Goal: Transaction & Acquisition: Obtain resource

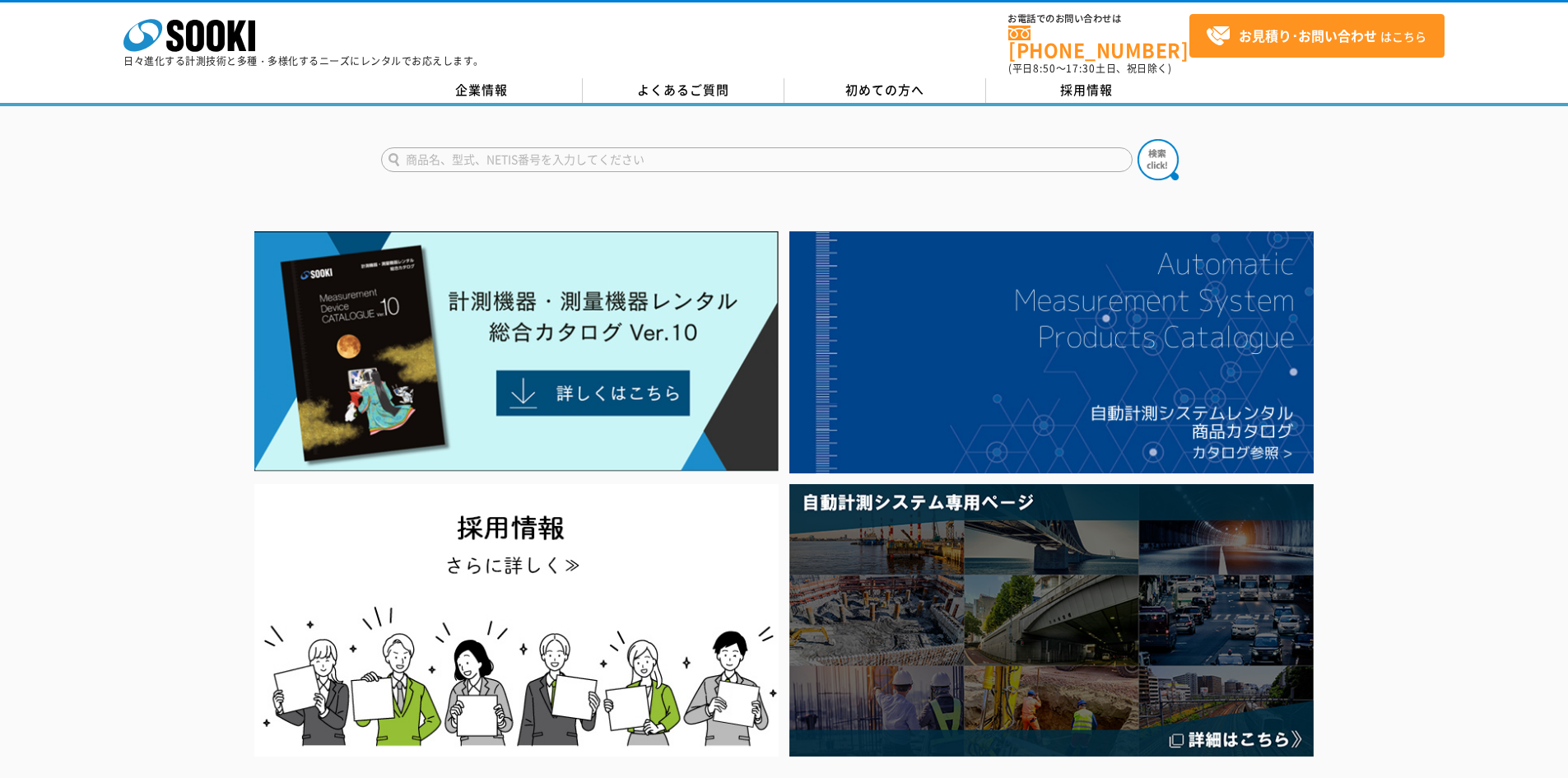
click at [642, 161] on form "商品名、型式、NETIS番号を入力してください" at bounding box center [784, 161] width 807 height 46
click at [648, 155] on input "text" at bounding box center [757, 160] width 751 height 25
type input "きんりん"
click at [1138, 139] on button at bounding box center [1158, 160] width 41 height 41
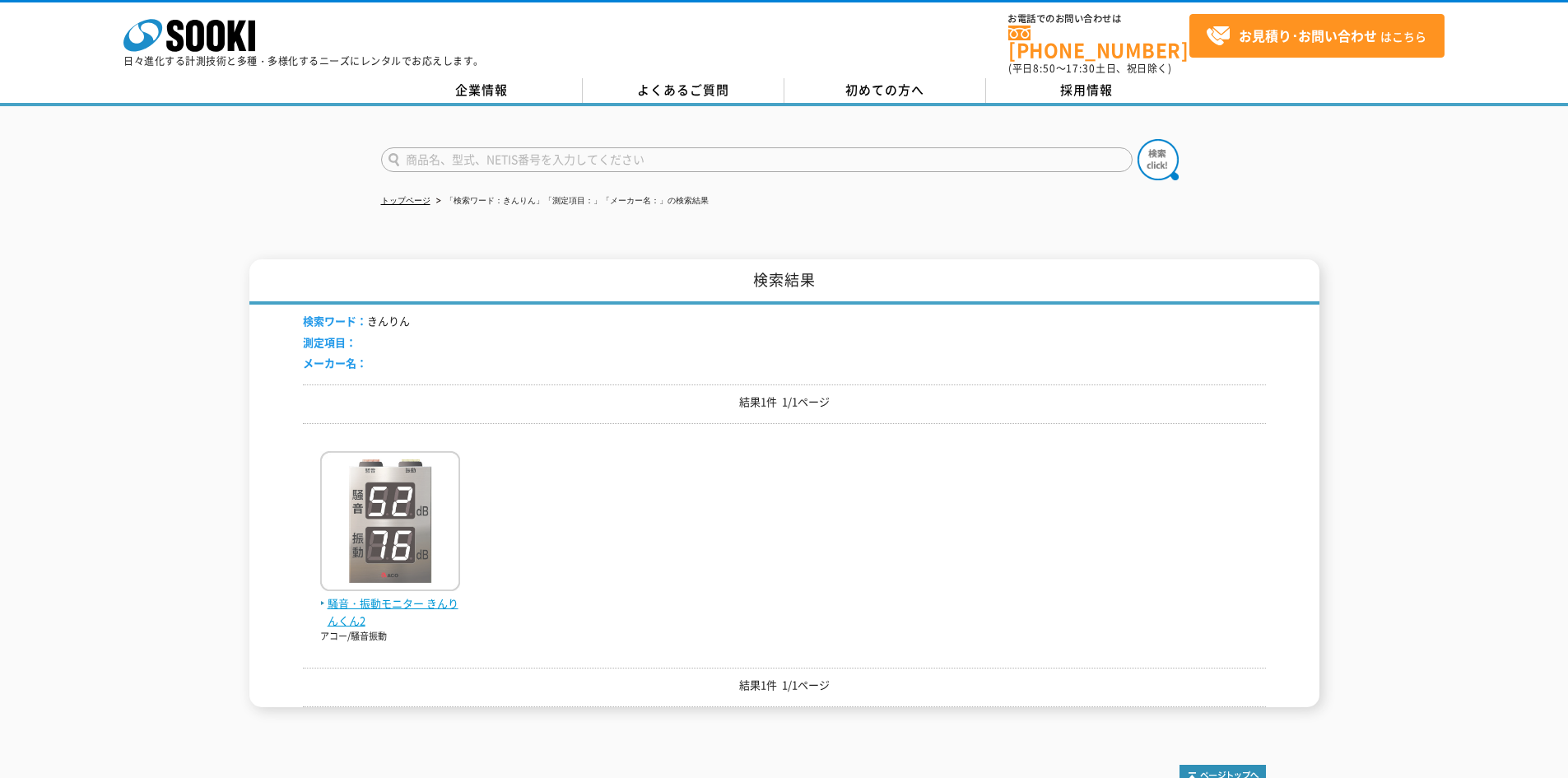
click at [458, 544] on img at bounding box center [390, 523] width 140 height 144
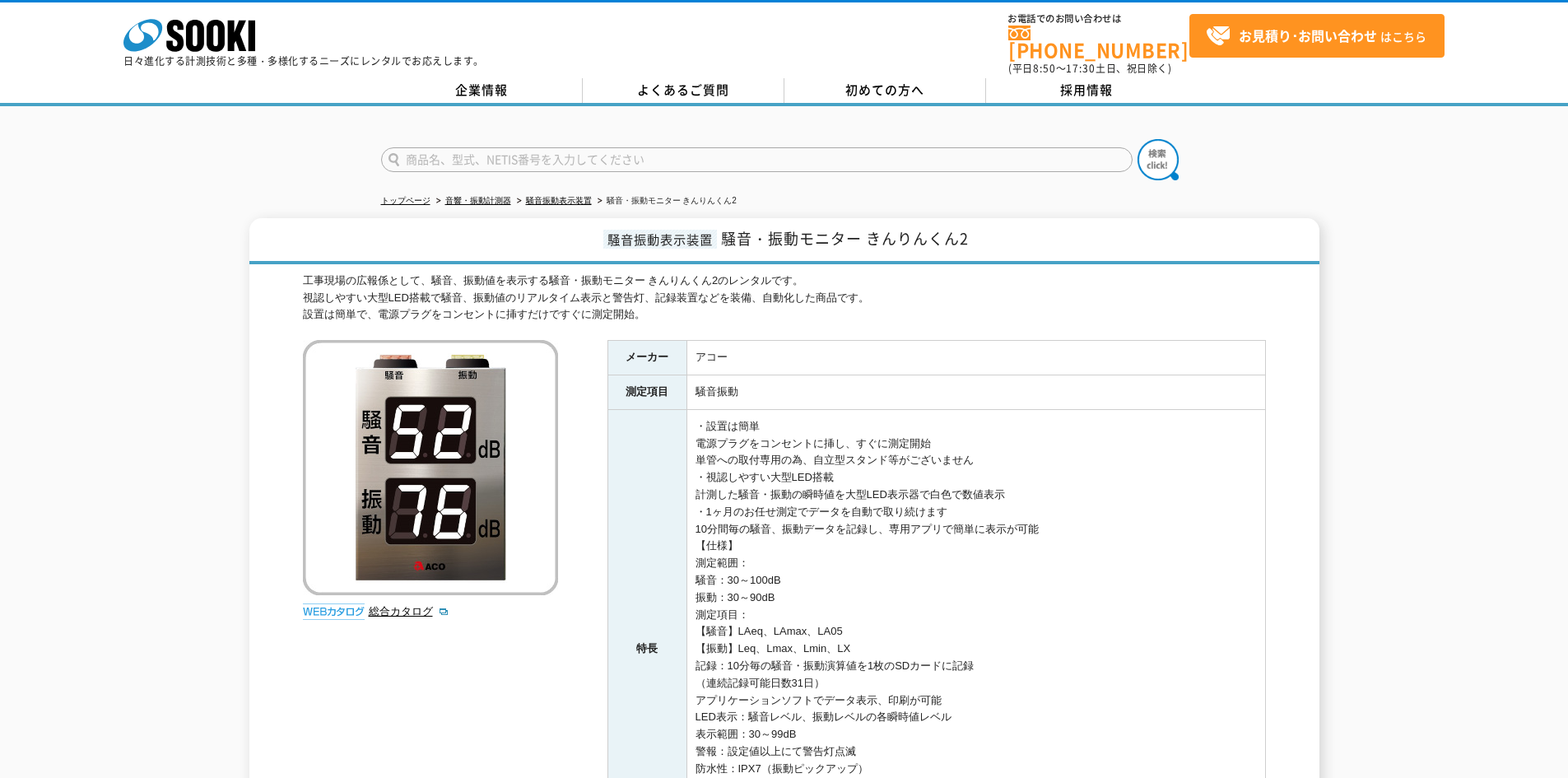
scroll to position [396, 0]
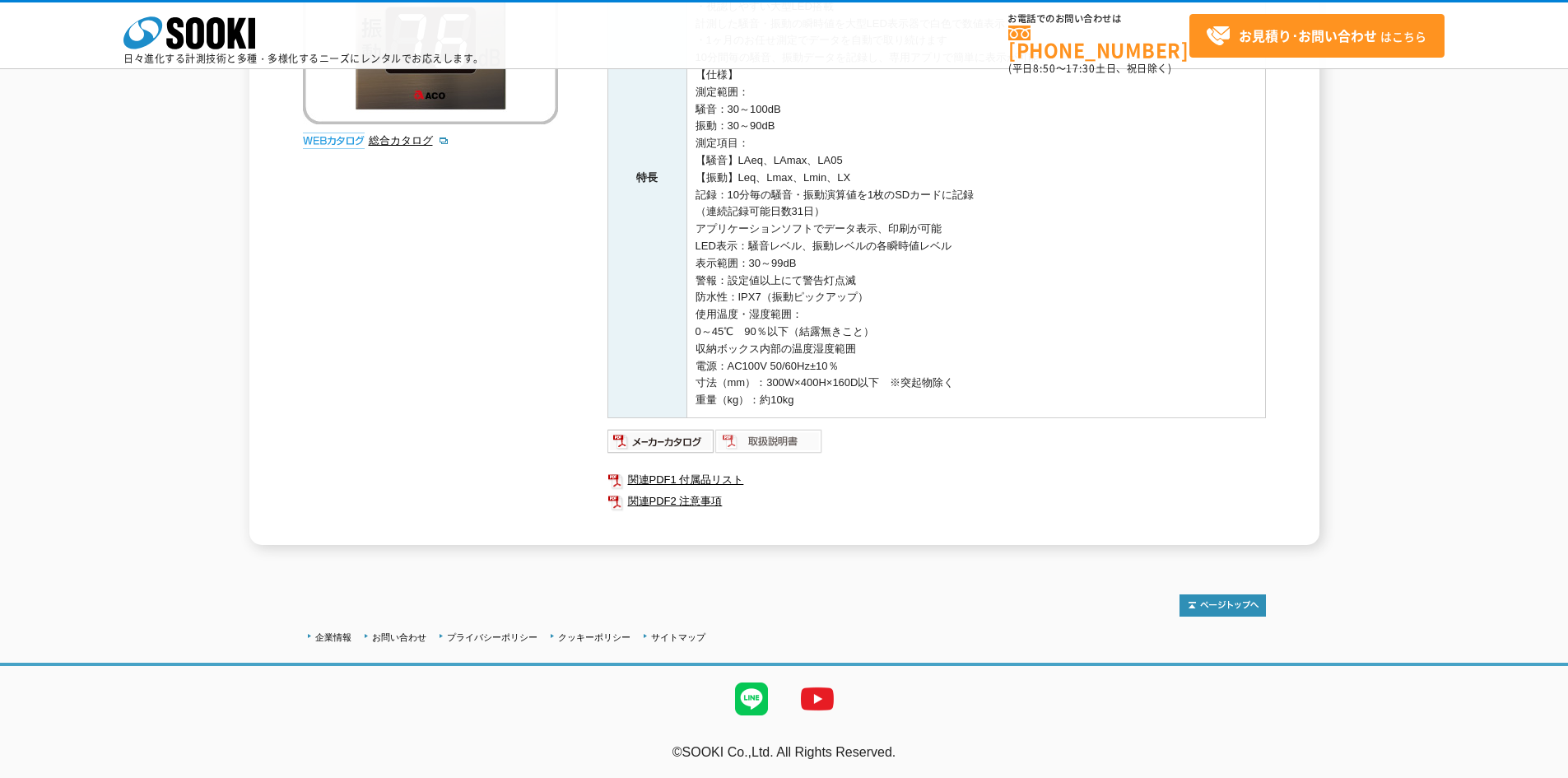
click at [741, 440] on img at bounding box center [769, 440] width 108 height 26
click at [203, 25] on icon at bounding box center [195, 33] width 18 height 32
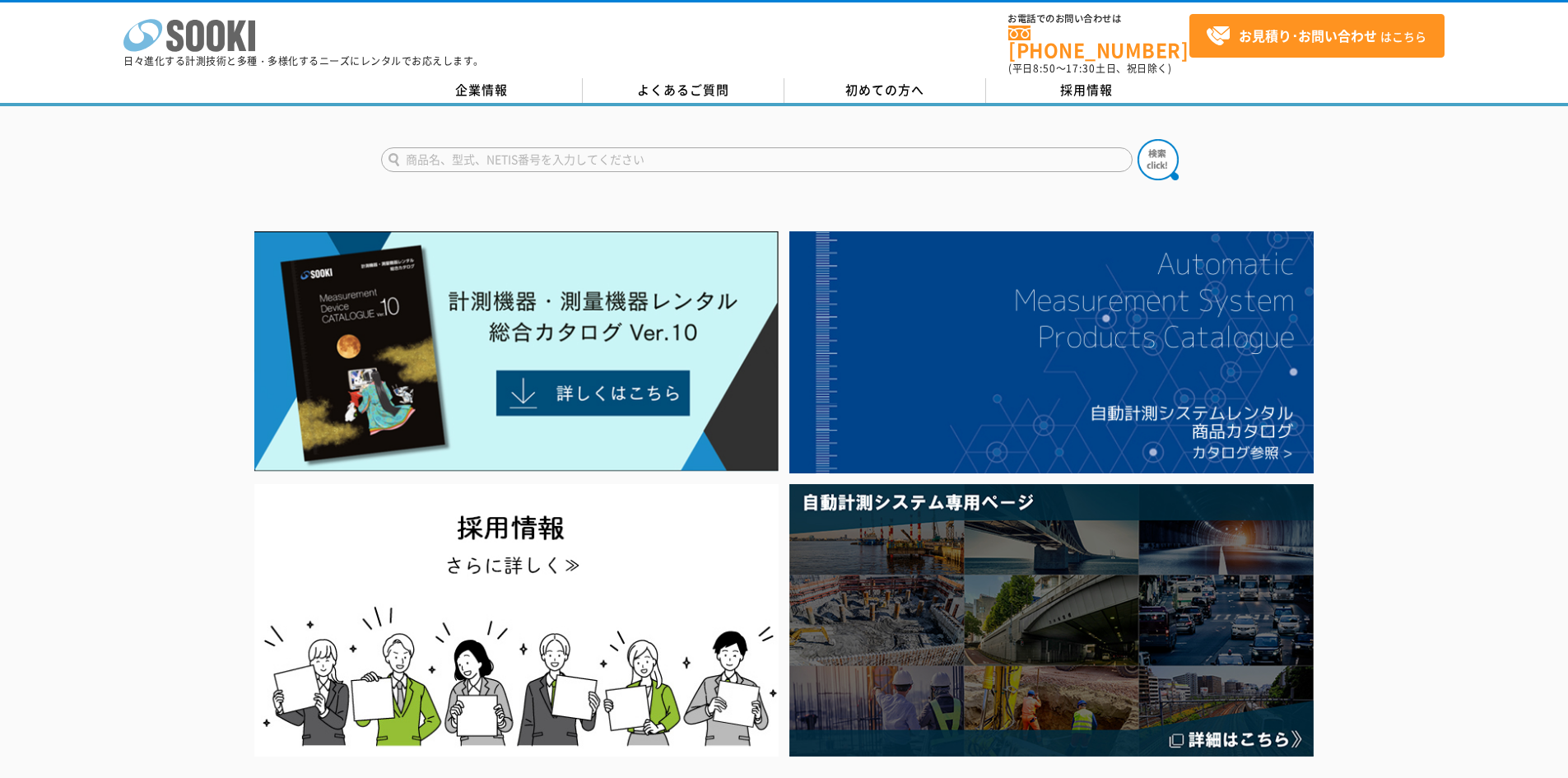
click at [206, 34] on icon "株式会社 ソーキ" at bounding box center [189, 35] width 132 height 33
